Goal: Information Seeking & Learning: Check status

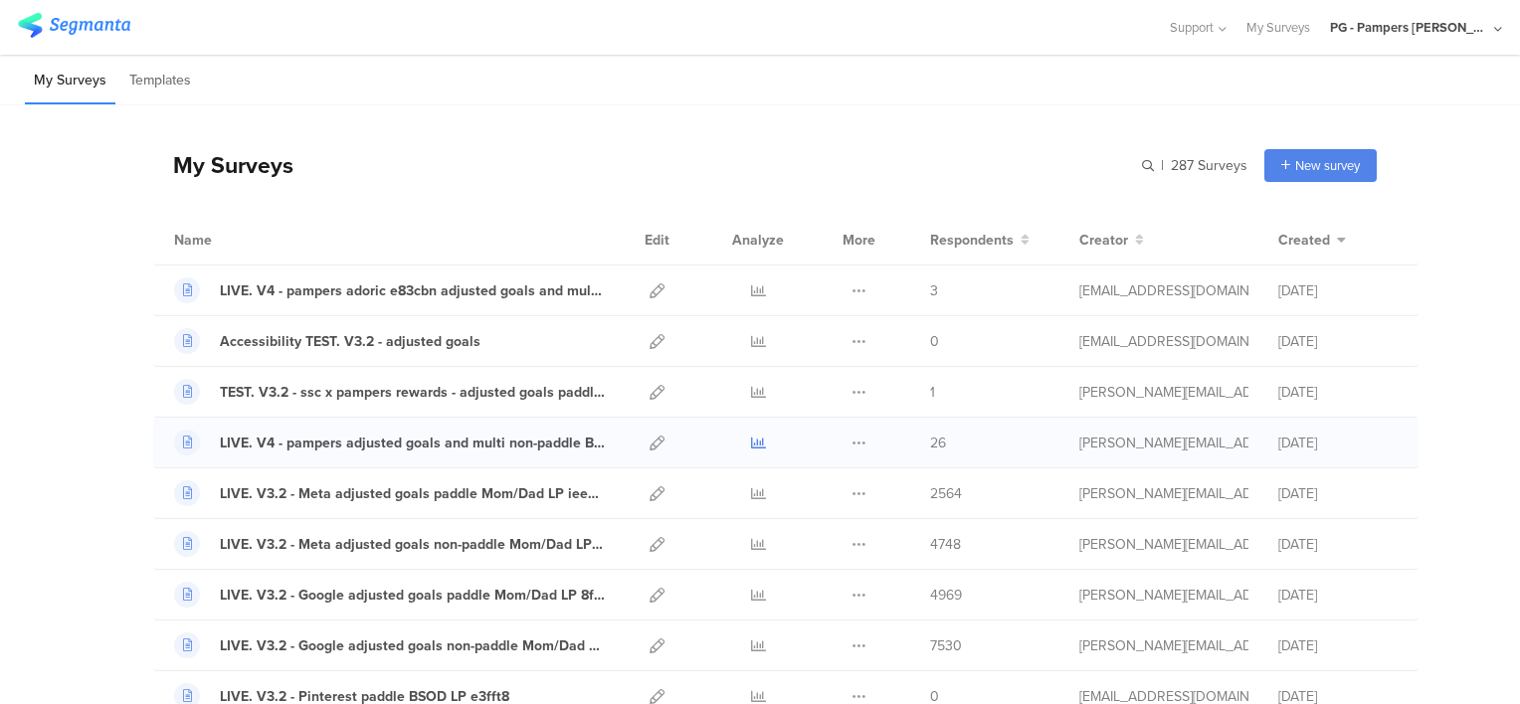
click at [751, 440] on icon at bounding box center [758, 443] width 15 height 15
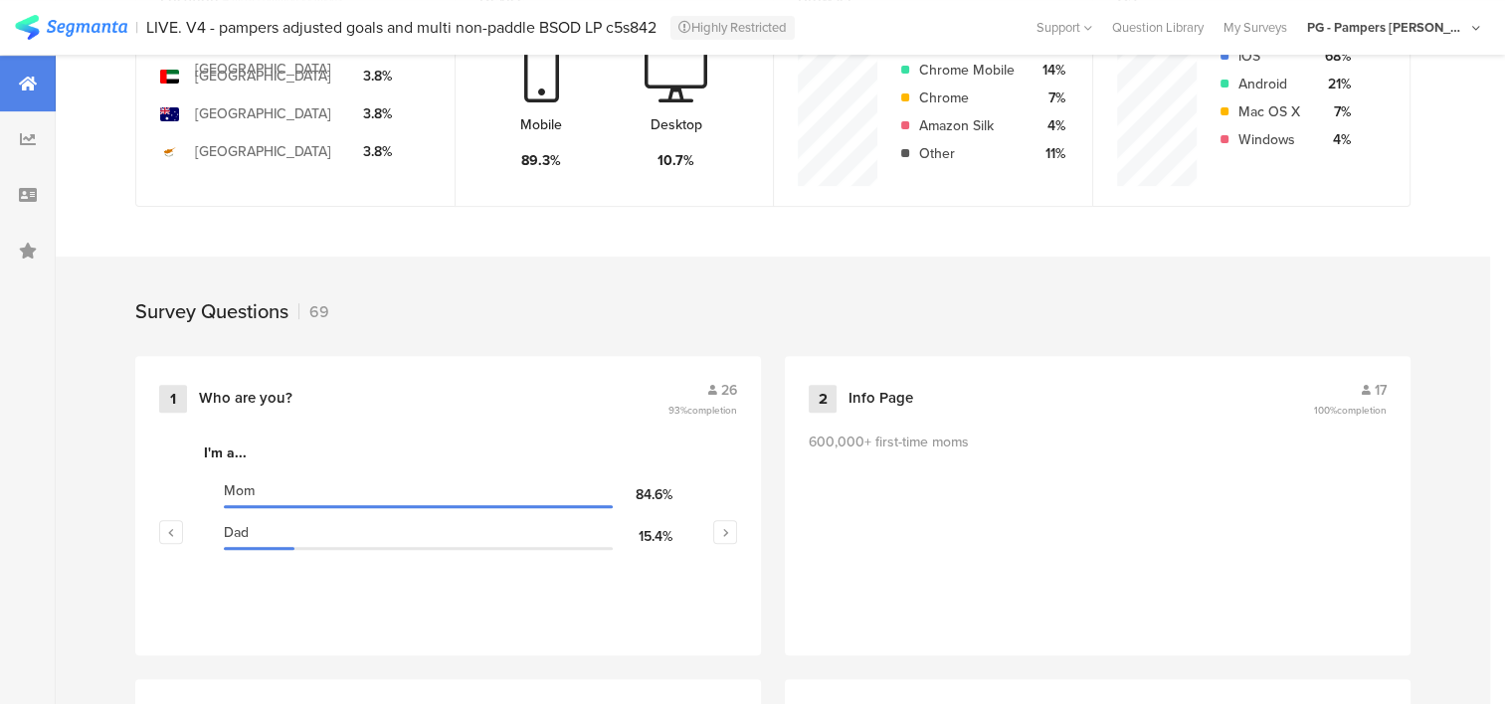
scroll to position [597, 0]
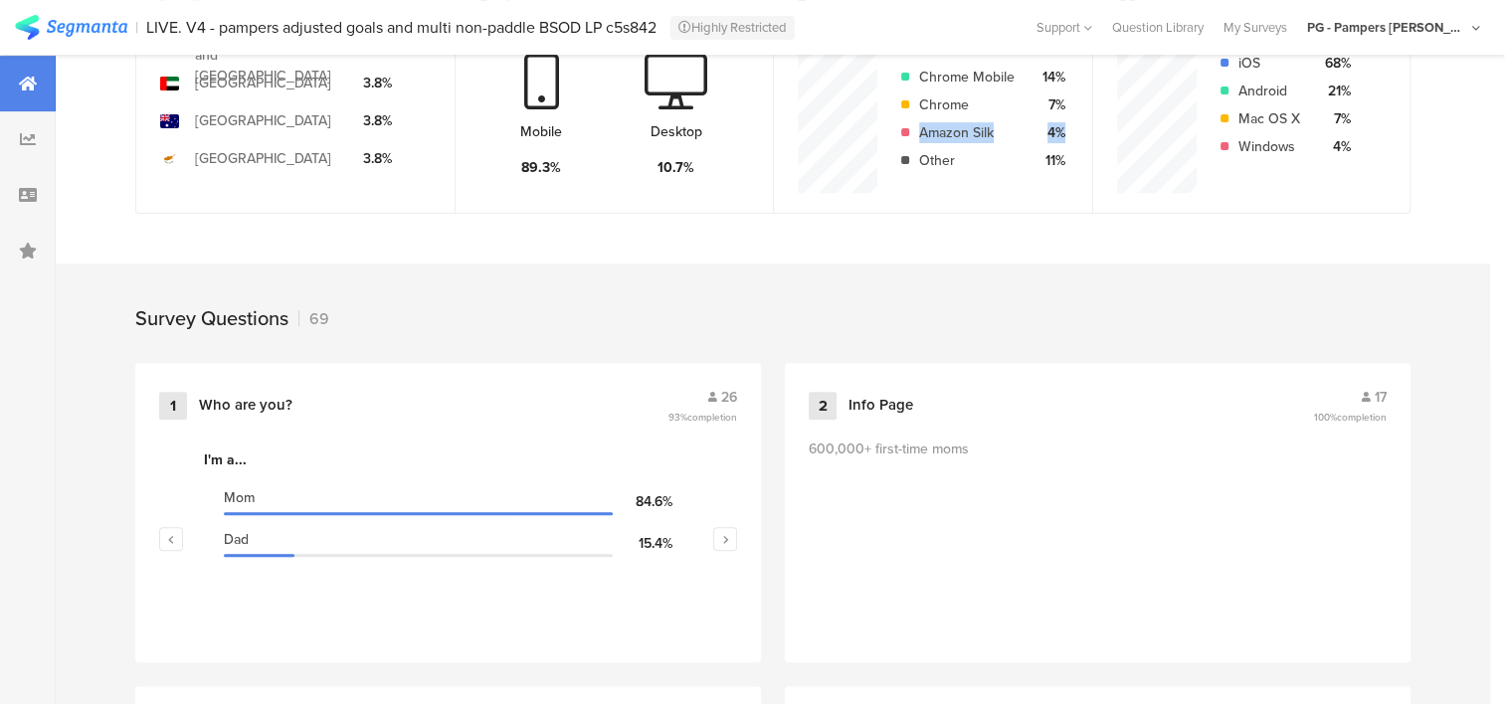
drag, startPoint x: 1080, startPoint y: 121, endPoint x: 917, endPoint y: 118, distance: 163.2
click at [917, 118] on div "Browser Mobile Safari 64% Chrome Mobile 14% Chrome 7% Amazon Silk 4% Other 11%" at bounding box center [932, 91] width 319 height 245
drag, startPoint x: 917, startPoint y: 118, endPoint x: 1030, endPoint y: 219, distance: 150.8
click at [1030, 219] on div "Location 4 most common locations [GEOGRAPHIC_DATA] and [GEOGRAPHIC_DATA] [GEOGR…" at bounding box center [773, 106] width 1435 height 275
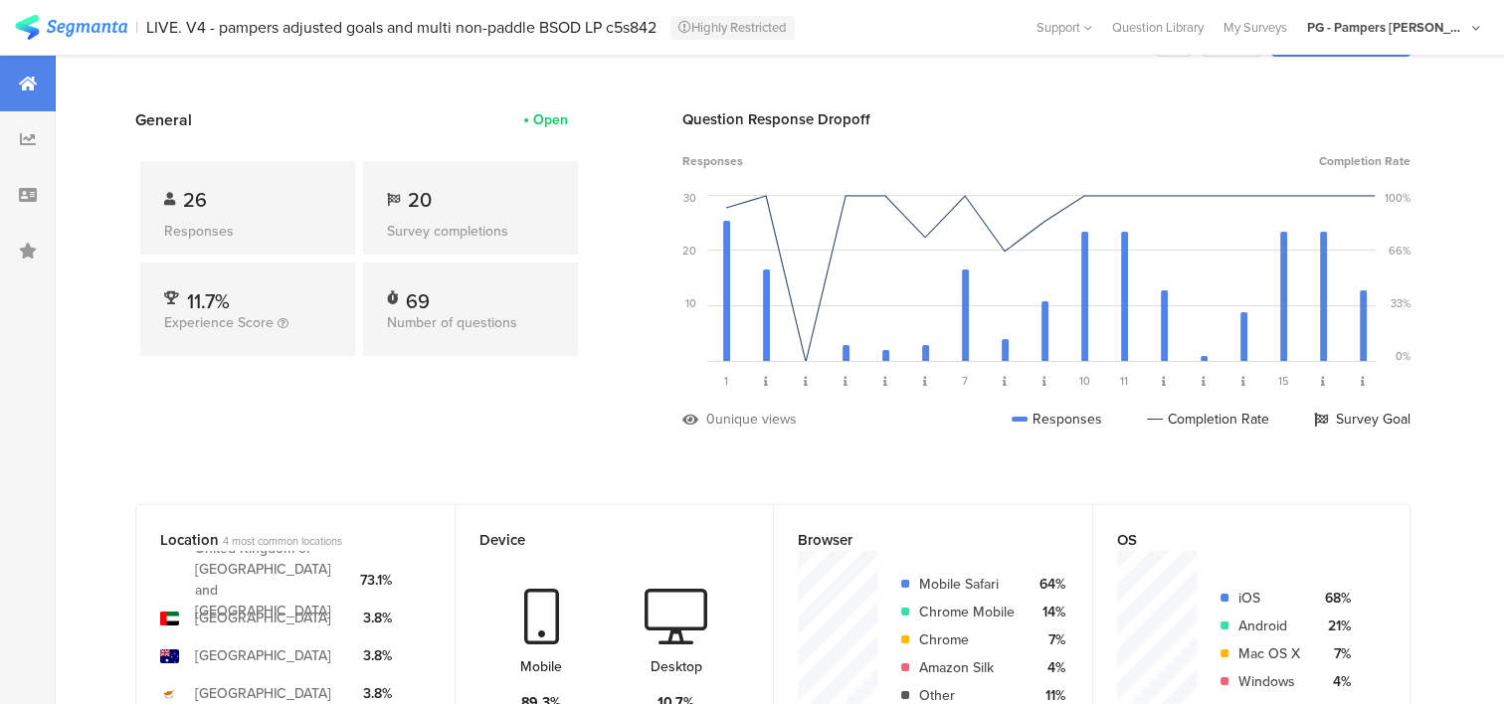
scroll to position [0, 0]
